Goal: Obtain resource: Download file/media

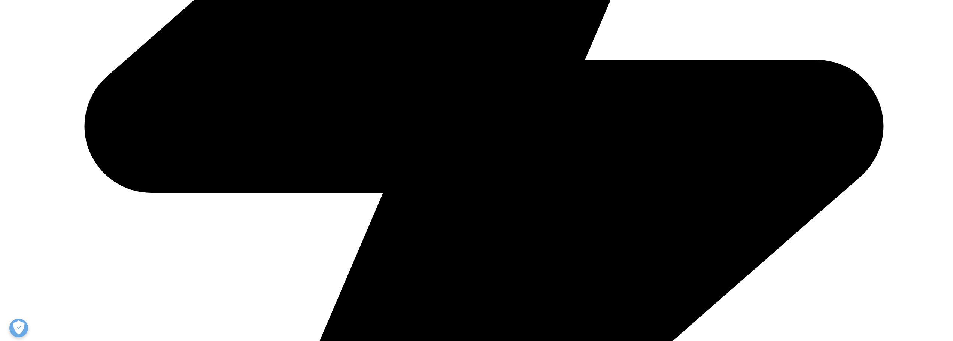
scroll to position [637, 0]
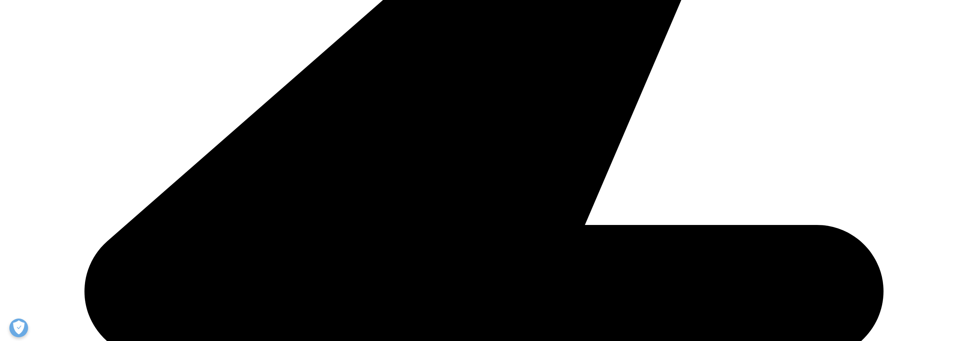
scroll to position [412, 0]
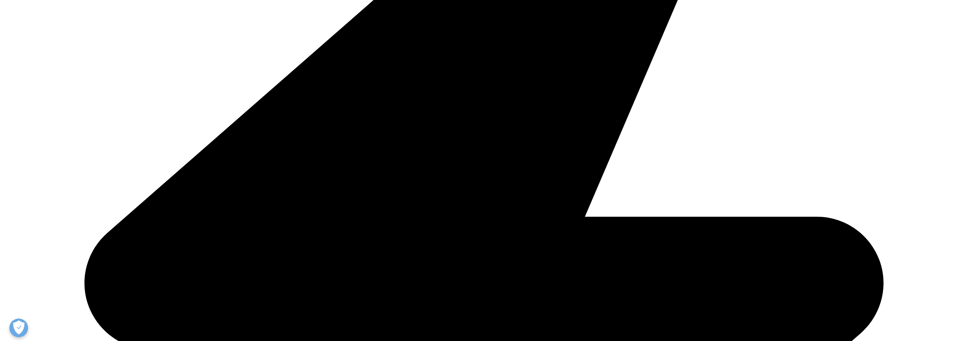
scroll to position [524, 0]
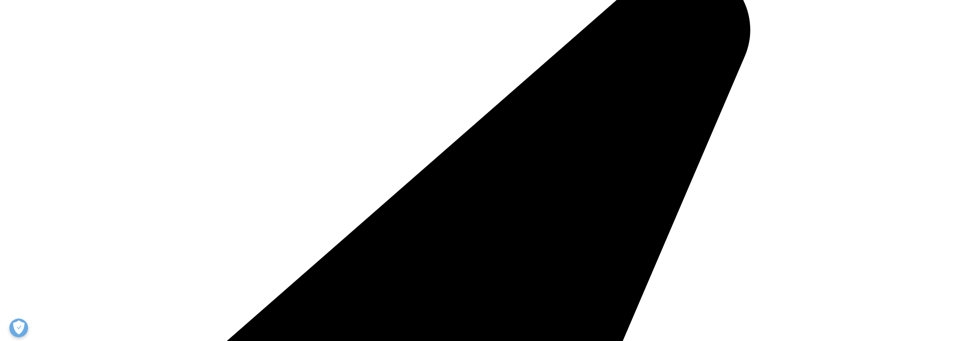
scroll to position [225, 0]
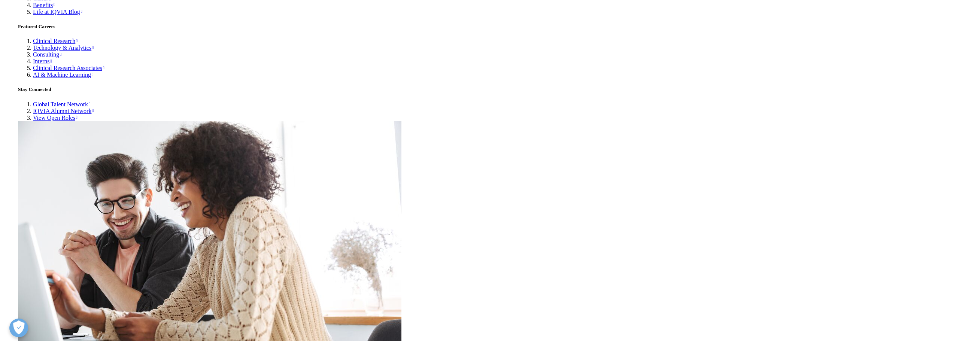
scroll to position [3432, 0]
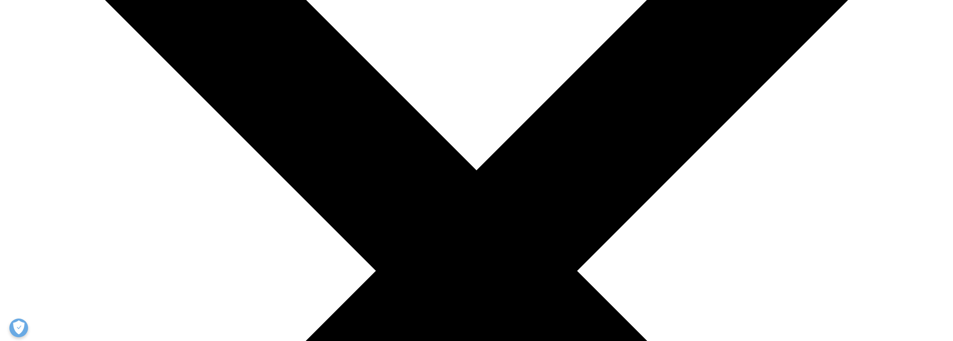
scroll to position [225, 0]
